Goal: Transaction & Acquisition: Purchase product/service

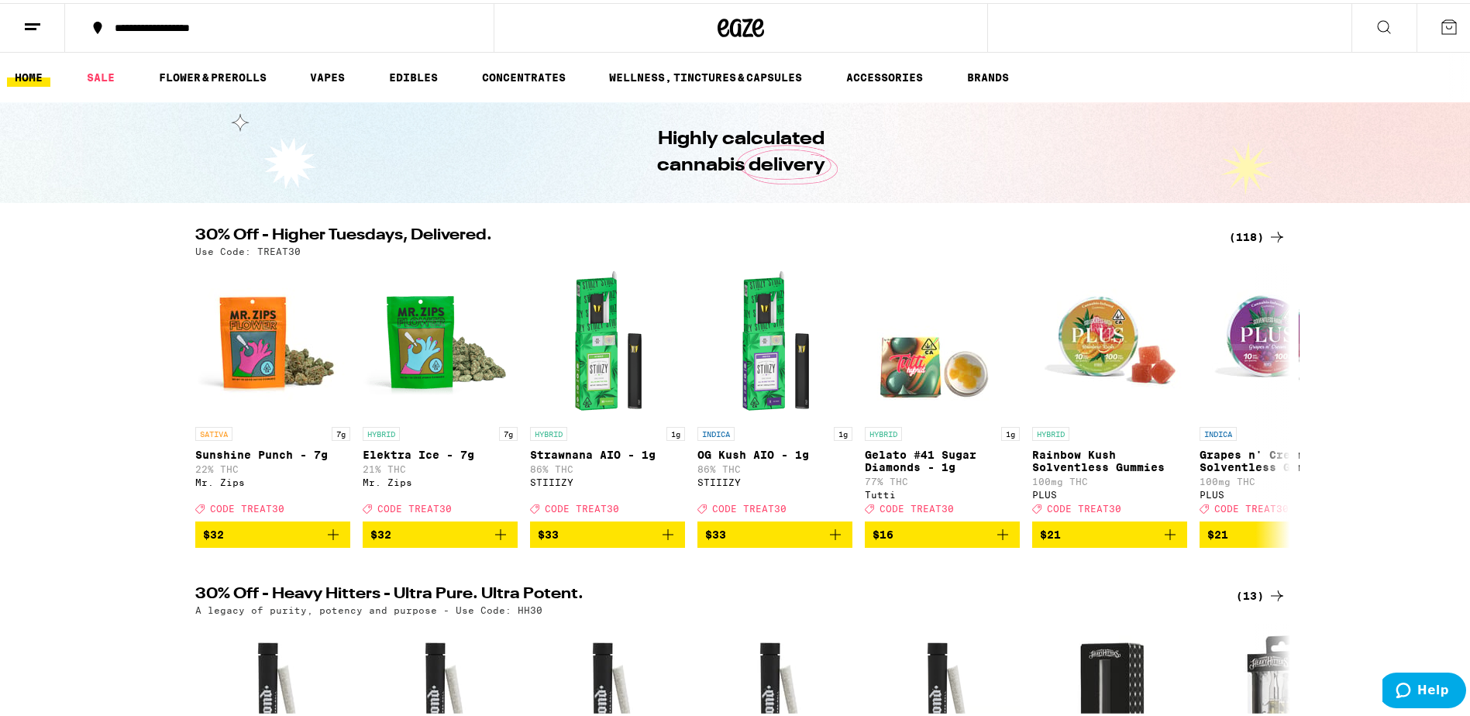
click at [1240, 235] on div "(118)" at bounding box center [1257, 234] width 57 height 19
